Goal: Navigation & Orientation: Understand site structure

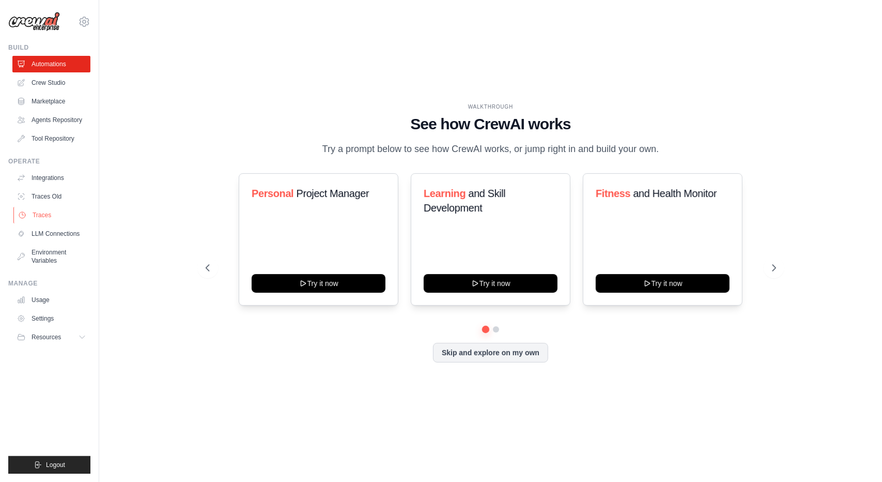
click at [48, 211] on link "Traces" at bounding box center [52, 215] width 78 height 17
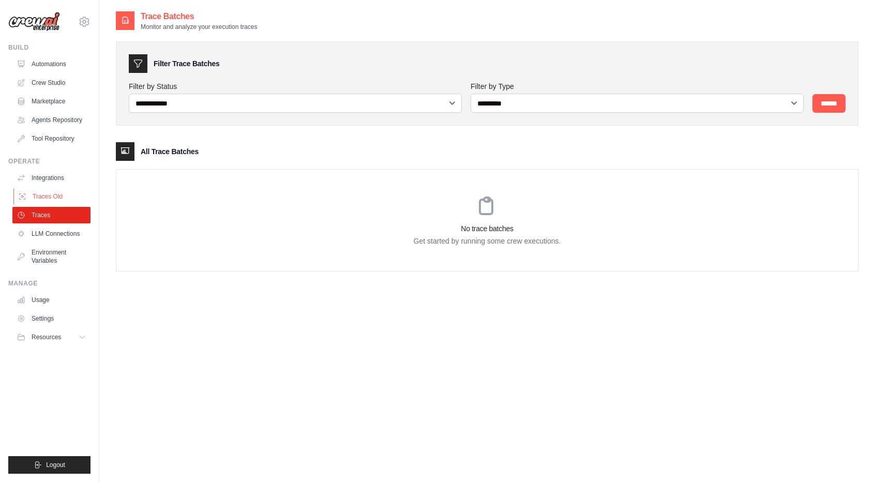
click at [52, 198] on link "Traces Old" at bounding box center [52, 196] width 78 height 17
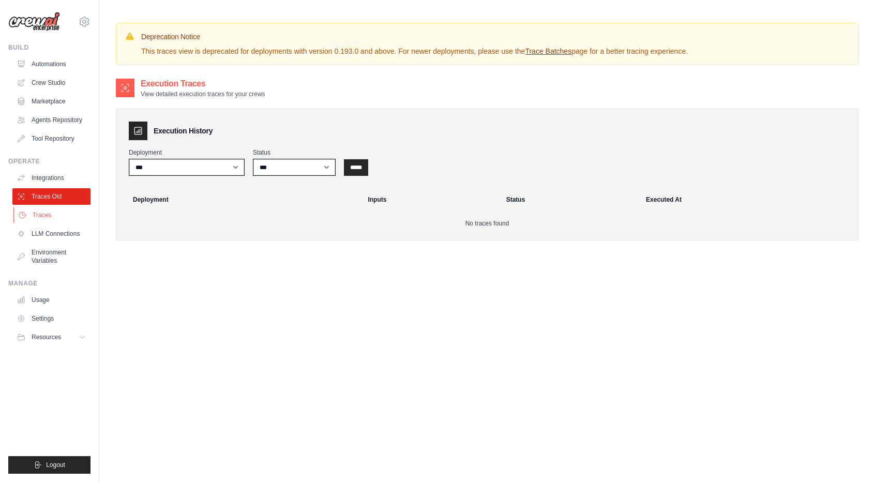
click at [68, 222] on link "Traces" at bounding box center [52, 215] width 78 height 17
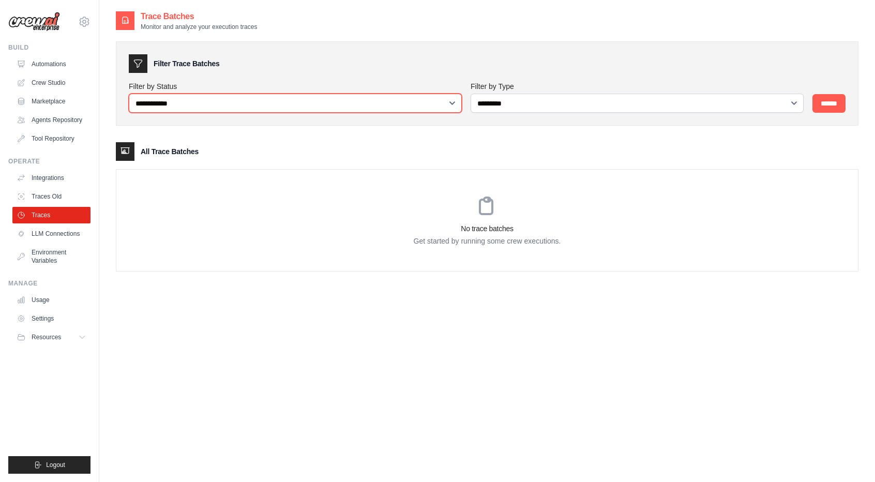
click at [449, 105] on select "**********" at bounding box center [295, 103] width 333 height 19
click at [360, 218] on div "No trace batches Get started by running some crew executions." at bounding box center [486, 220] width 741 height 101
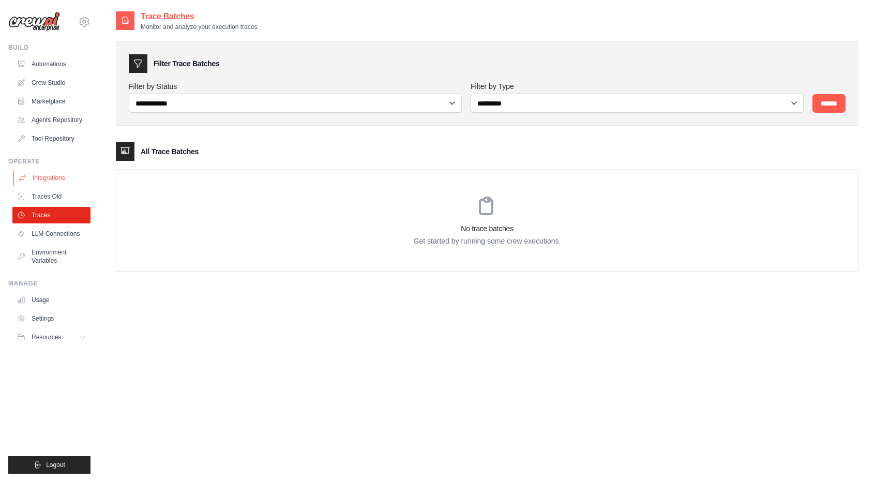
click at [56, 176] on link "Integrations" at bounding box center [52, 178] width 78 height 17
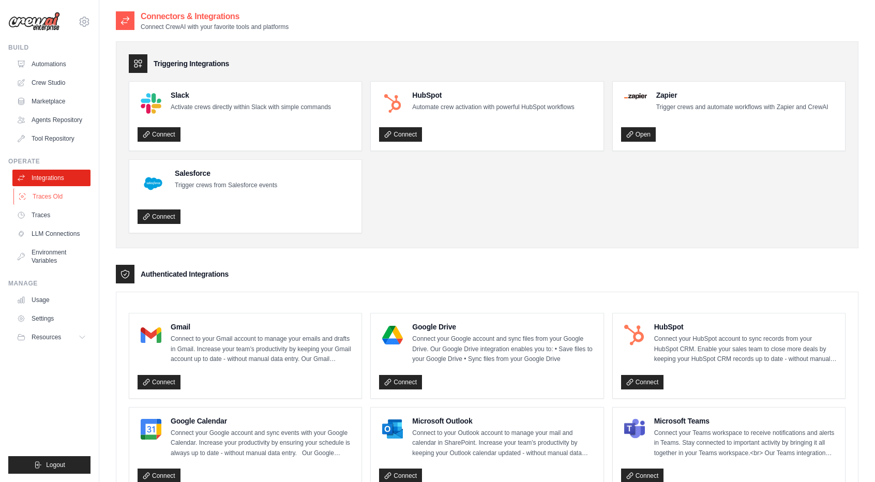
click at [50, 196] on link "Traces Old" at bounding box center [52, 196] width 78 height 17
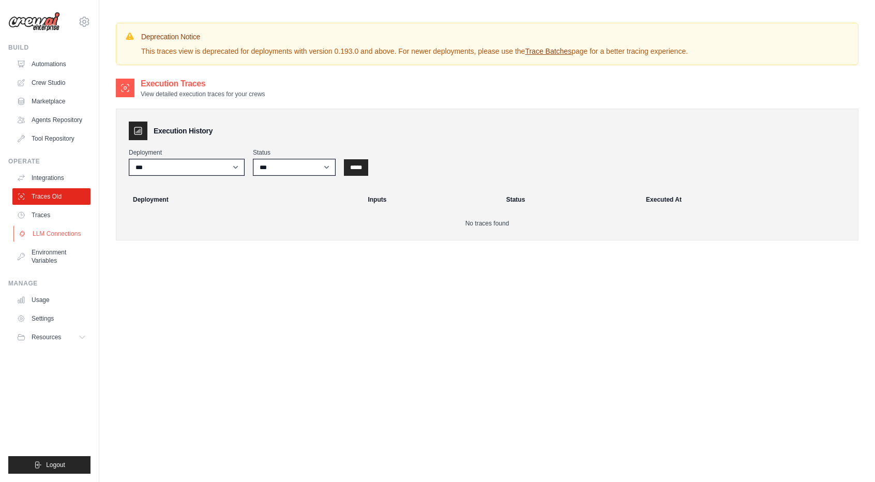
click at [49, 235] on link "LLM Connections" at bounding box center [52, 233] width 78 height 17
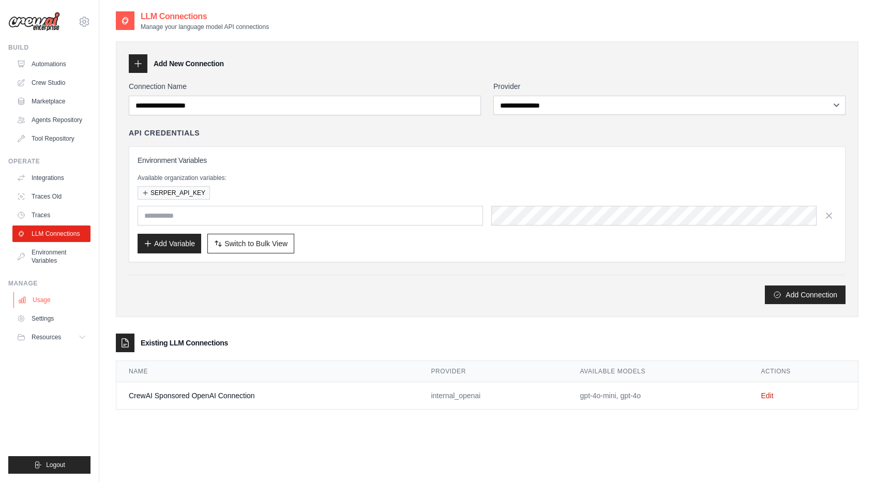
click at [41, 296] on link "Usage" at bounding box center [52, 300] width 78 height 17
